Goal: Information Seeking & Learning: Learn about a topic

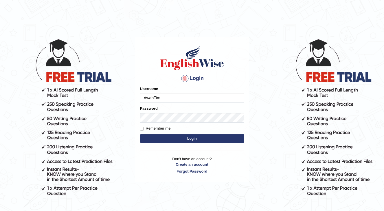
type input "AwahTim"
click at [181, 137] on button "Login" at bounding box center [192, 139] width 104 height 9
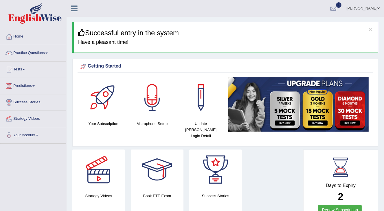
click at [48, 51] on link "Practice Questions" at bounding box center [33, 52] width 66 height 14
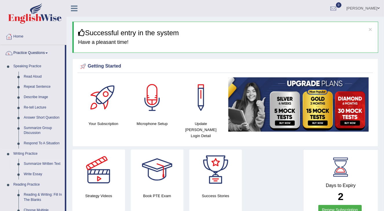
click at [40, 164] on link "Summarize Written Text" at bounding box center [43, 164] width 44 height 10
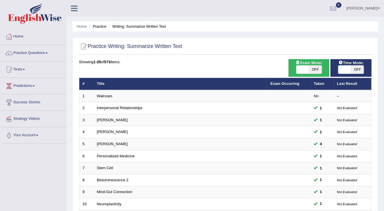
click at [47, 53] on span at bounding box center [46, 53] width 2 height 1
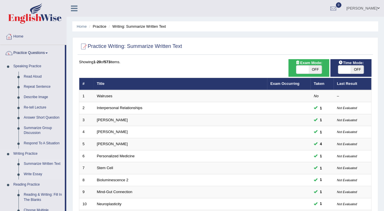
scroll to position [58, 0]
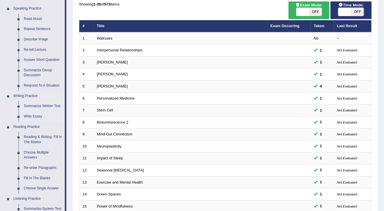
click at [36, 117] on link "Write Essay" at bounding box center [43, 117] width 44 height 10
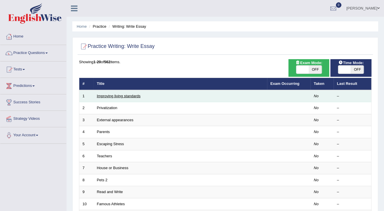
click at [139, 96] on link "Improving living standards" at bounding box center [119, 96] width 44 height 4
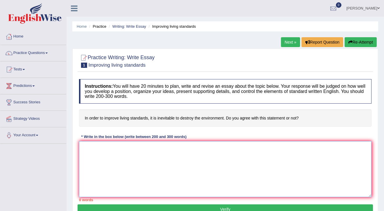
click at [104, 152] on textarea at bounding box center [225, 169] width 292 height 56
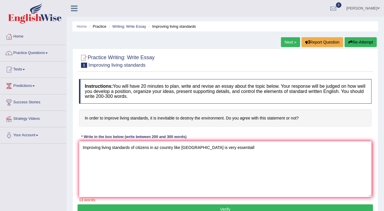
click at [96, 135] on div "* Write in the box below (write between 200 and 300 words)" at bounding box center [134, 136] width 110 height 5
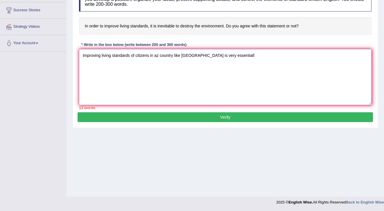
click at [234, 59] on textarea "Improving living standards of citizens in az country like [GEOGRAPHIC_DATA] is …" at bounding box center [225, 77] width 292 height 56
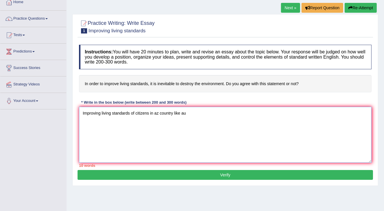
type textarea "Improving living standards of citizens in az country like au"
